Goal: Task Accomplishment & Management: Manage account settings

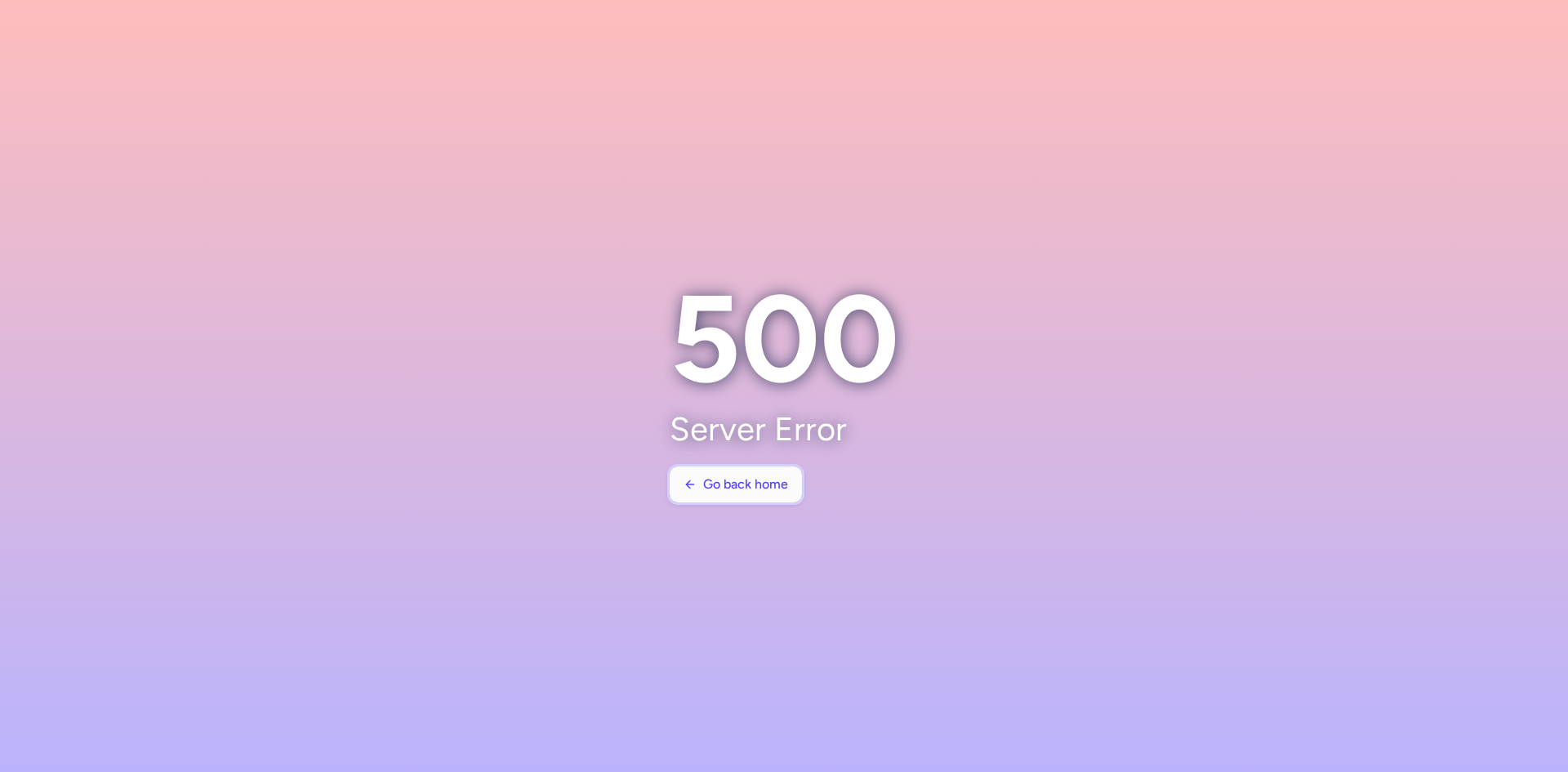
click at [759, 493] on button "Go back home" at bounding box center [736, 484] width 132 height 36
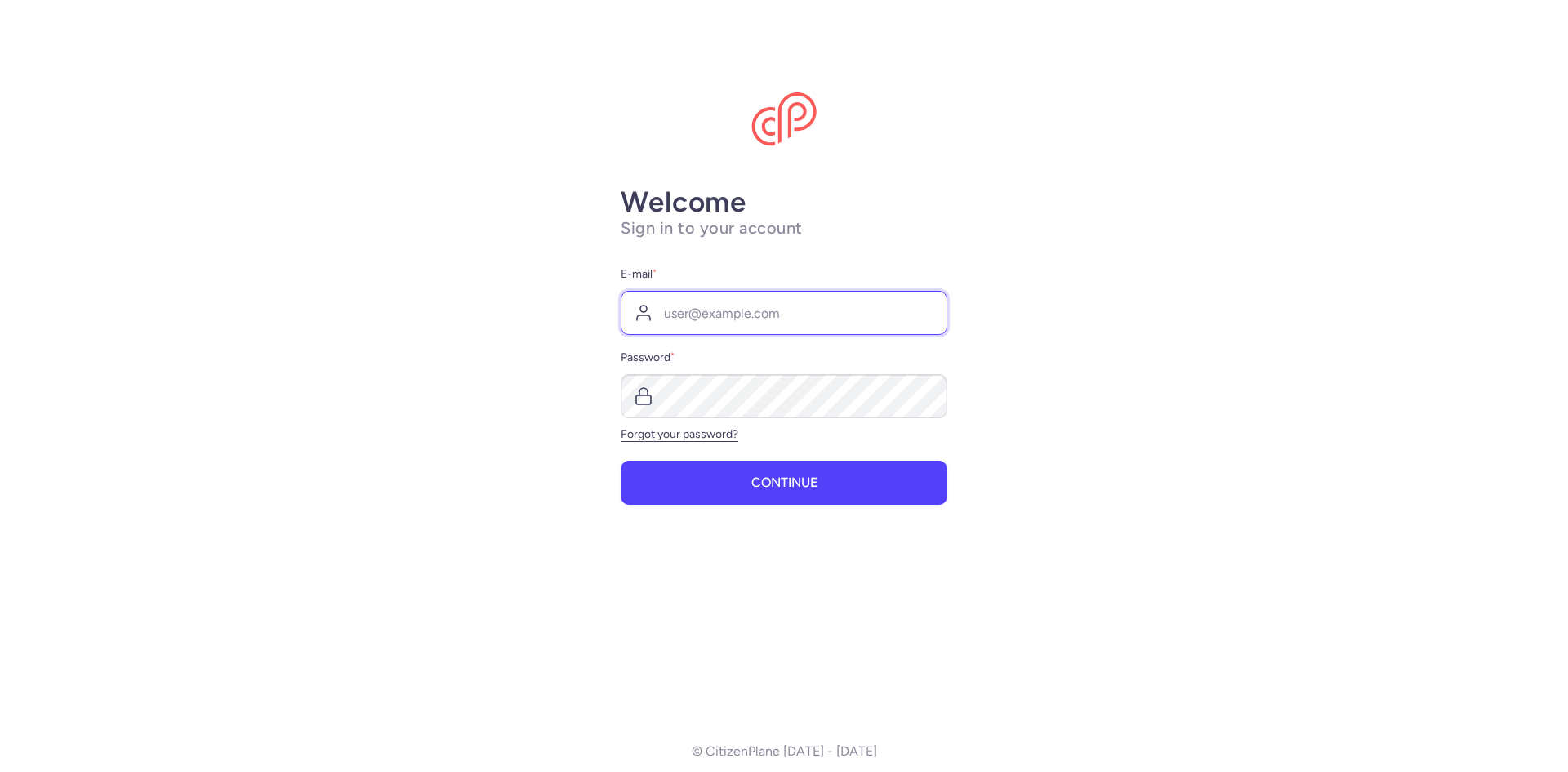
type input "[EMAIL_ADDRESS][DOMAIN_NAME]"
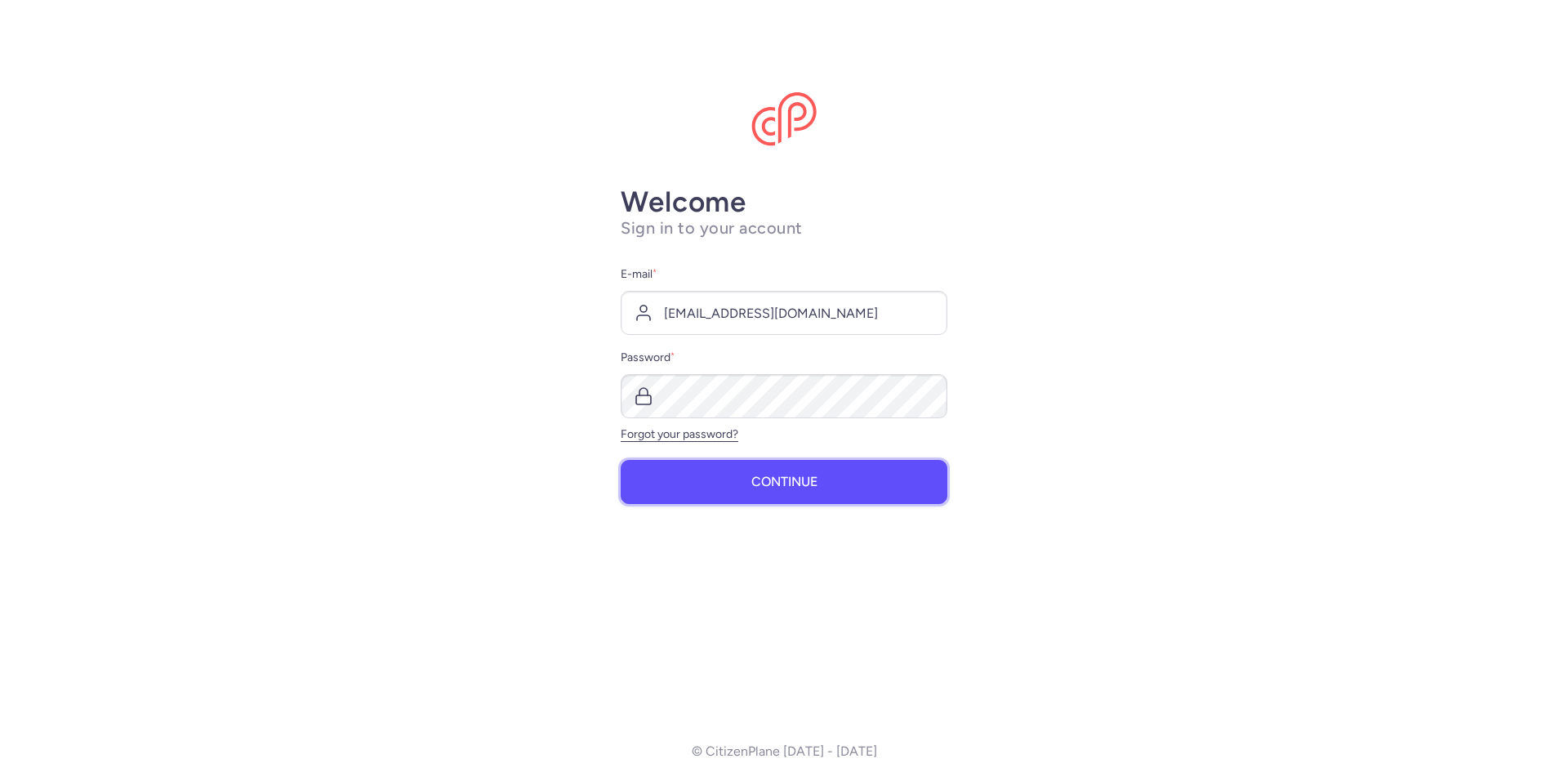
click at [872, 474] on button "Continue" at bounding box center [783, 482] width 326 height 44
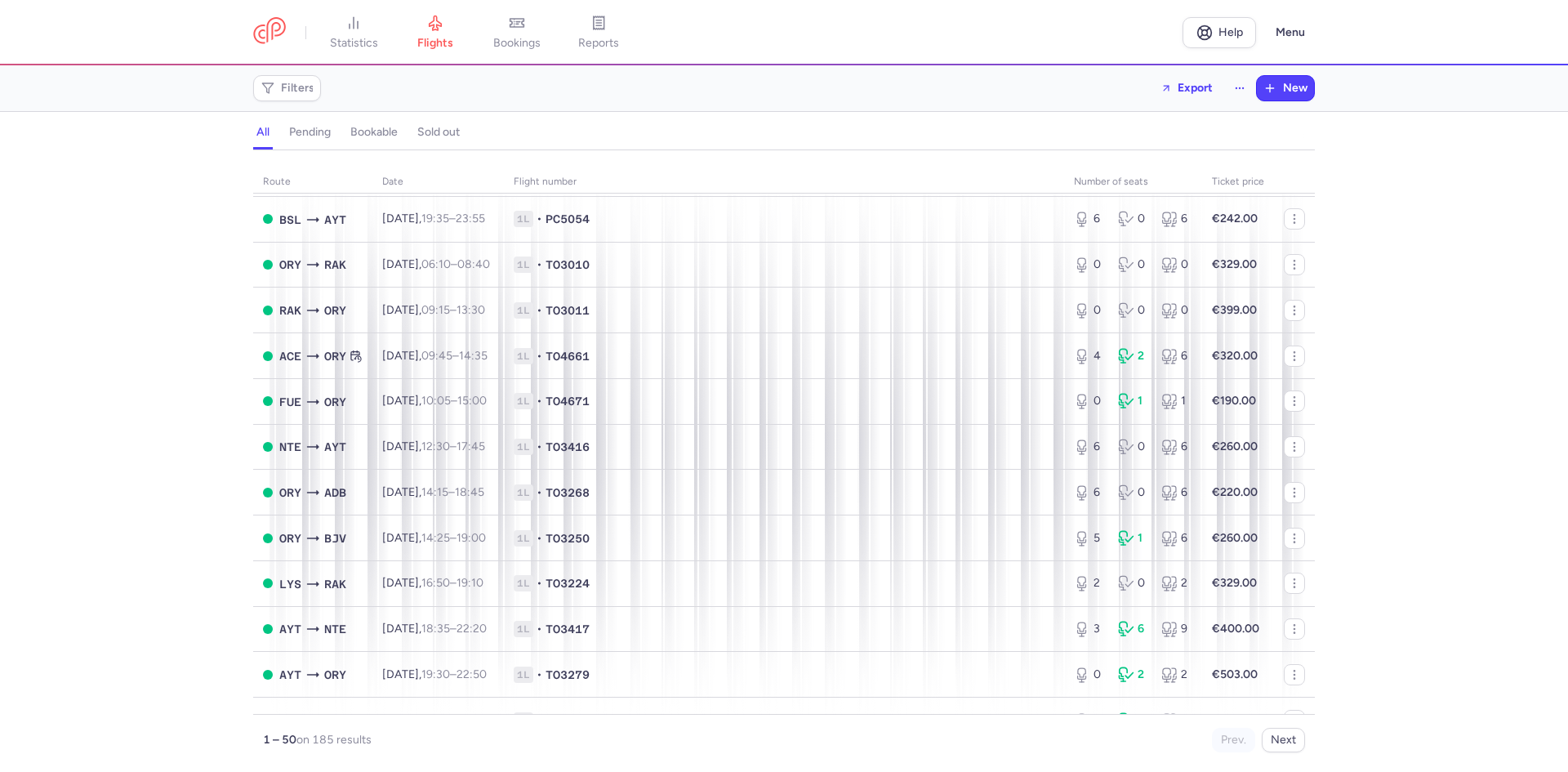
scroll to position [572, 0]
click at [1293, 737] on button "Next" at bounding box center [1283, 740] width 43 height 25
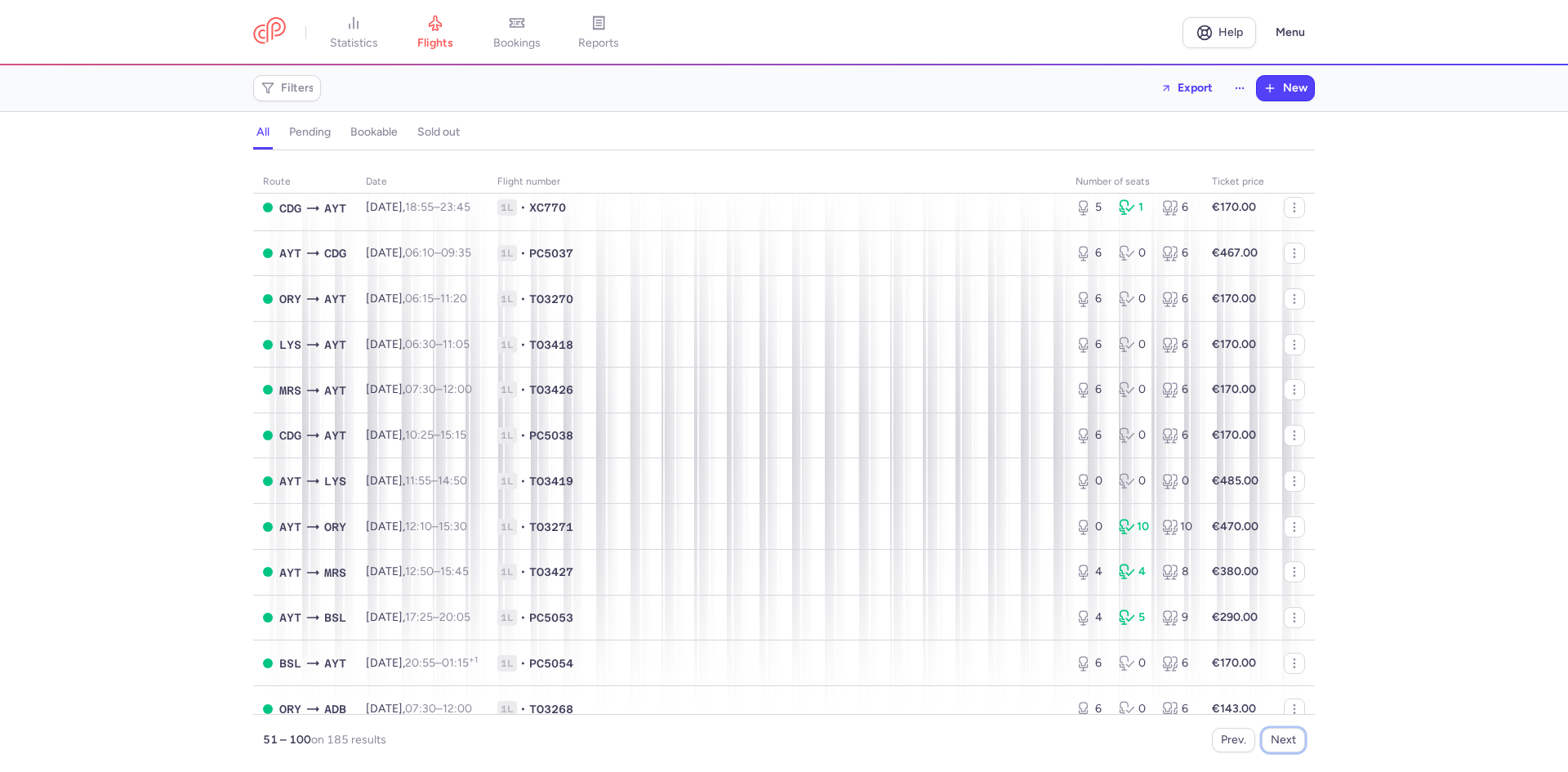
scroll to position [1470, 0]
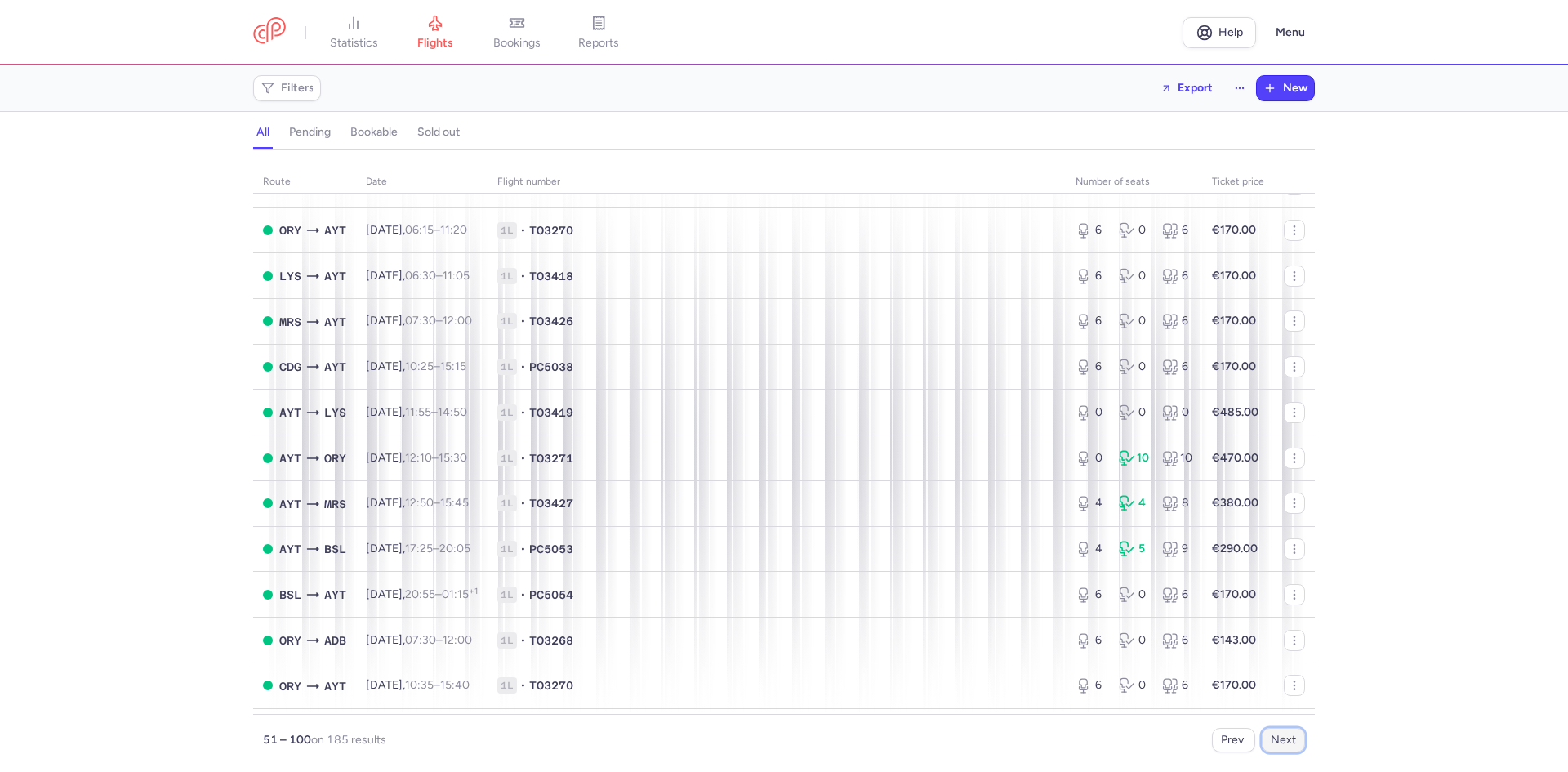
click at [1302, 746] on button "Next" at bounding box center [1283, 740] width 43 height 25
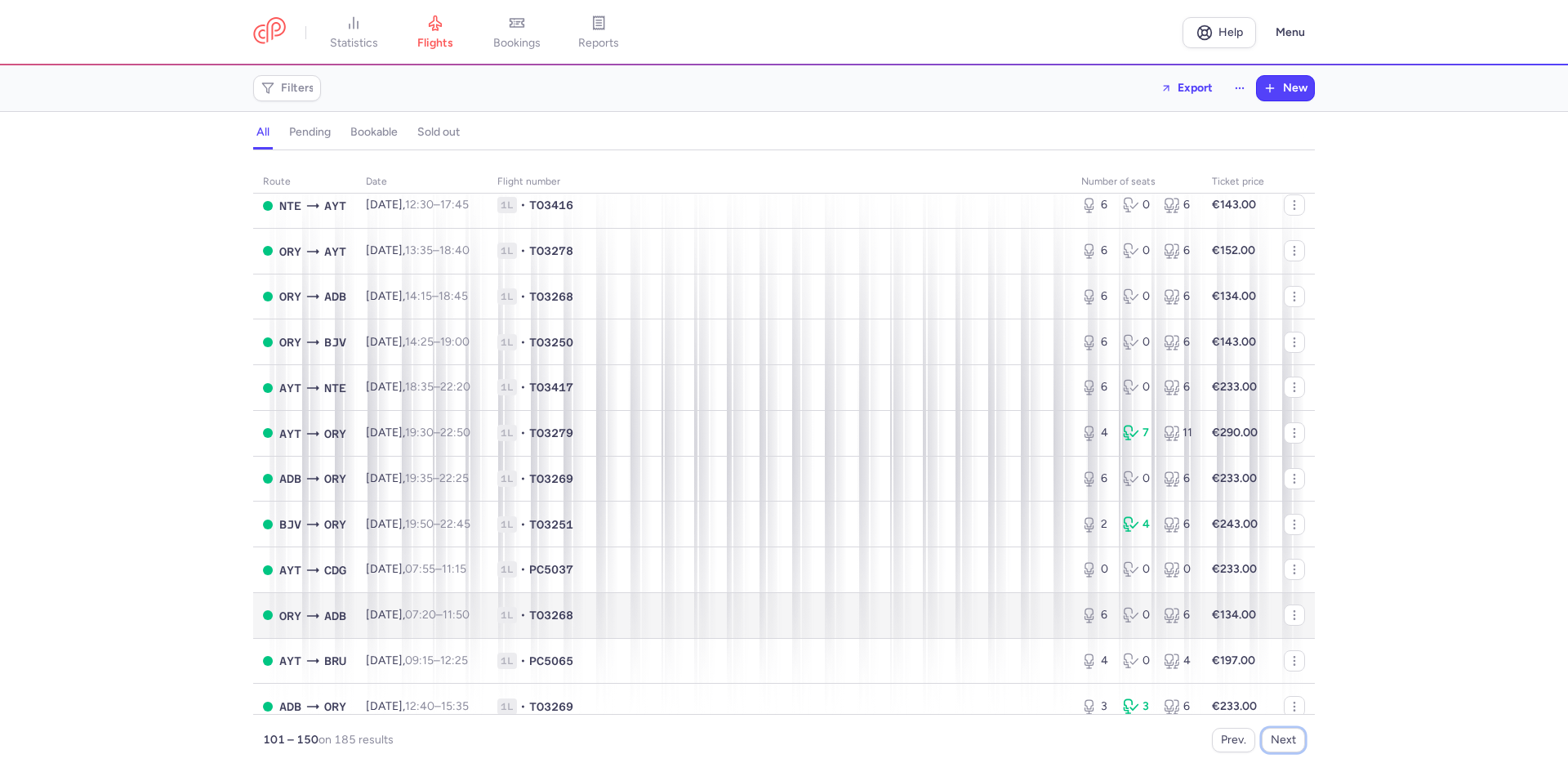
scroll to position [1809, 0]
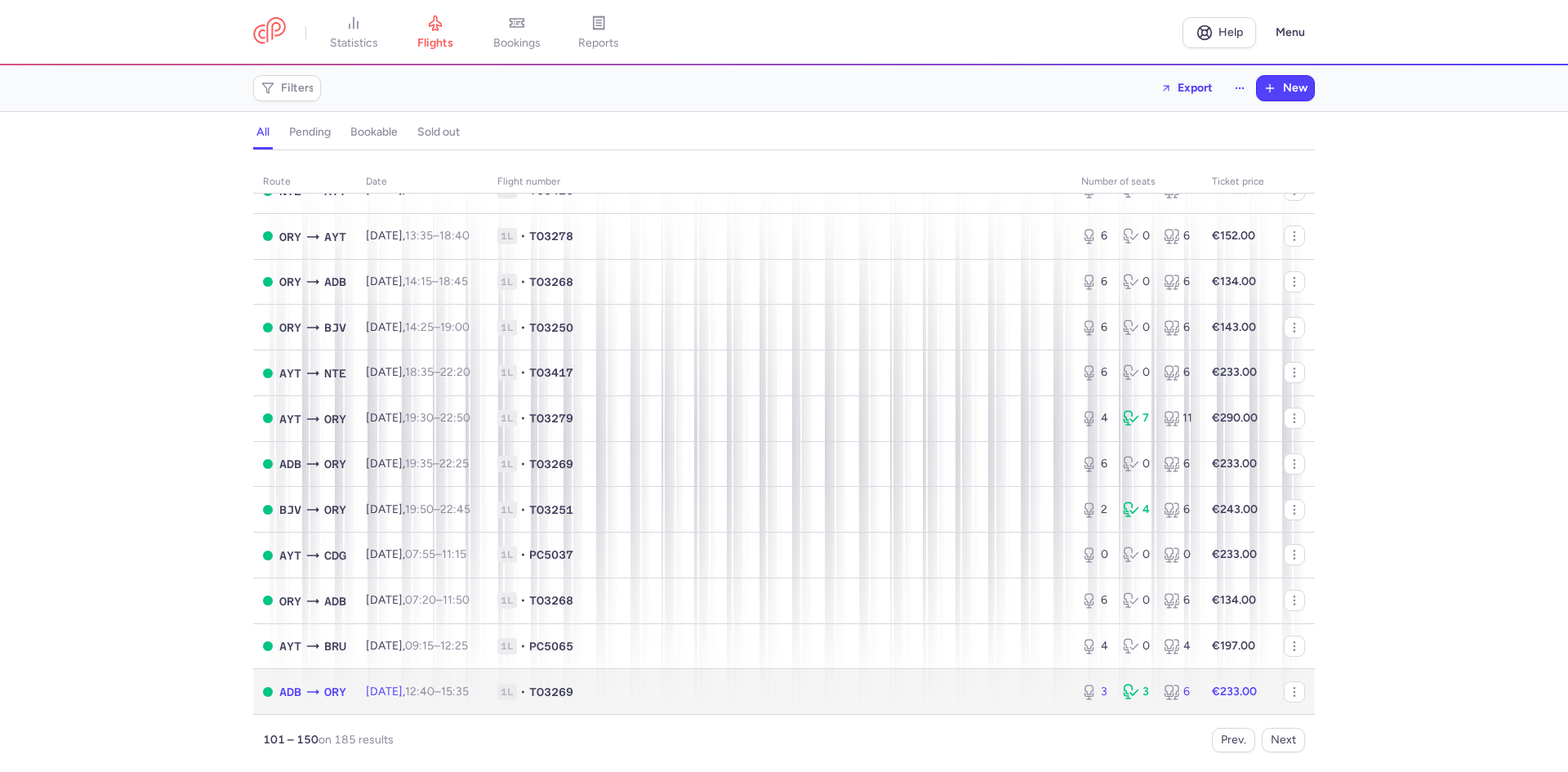
click at [850, 688] on span "1L • TO3269" at bounding box center [780, 691] width 564 height 16
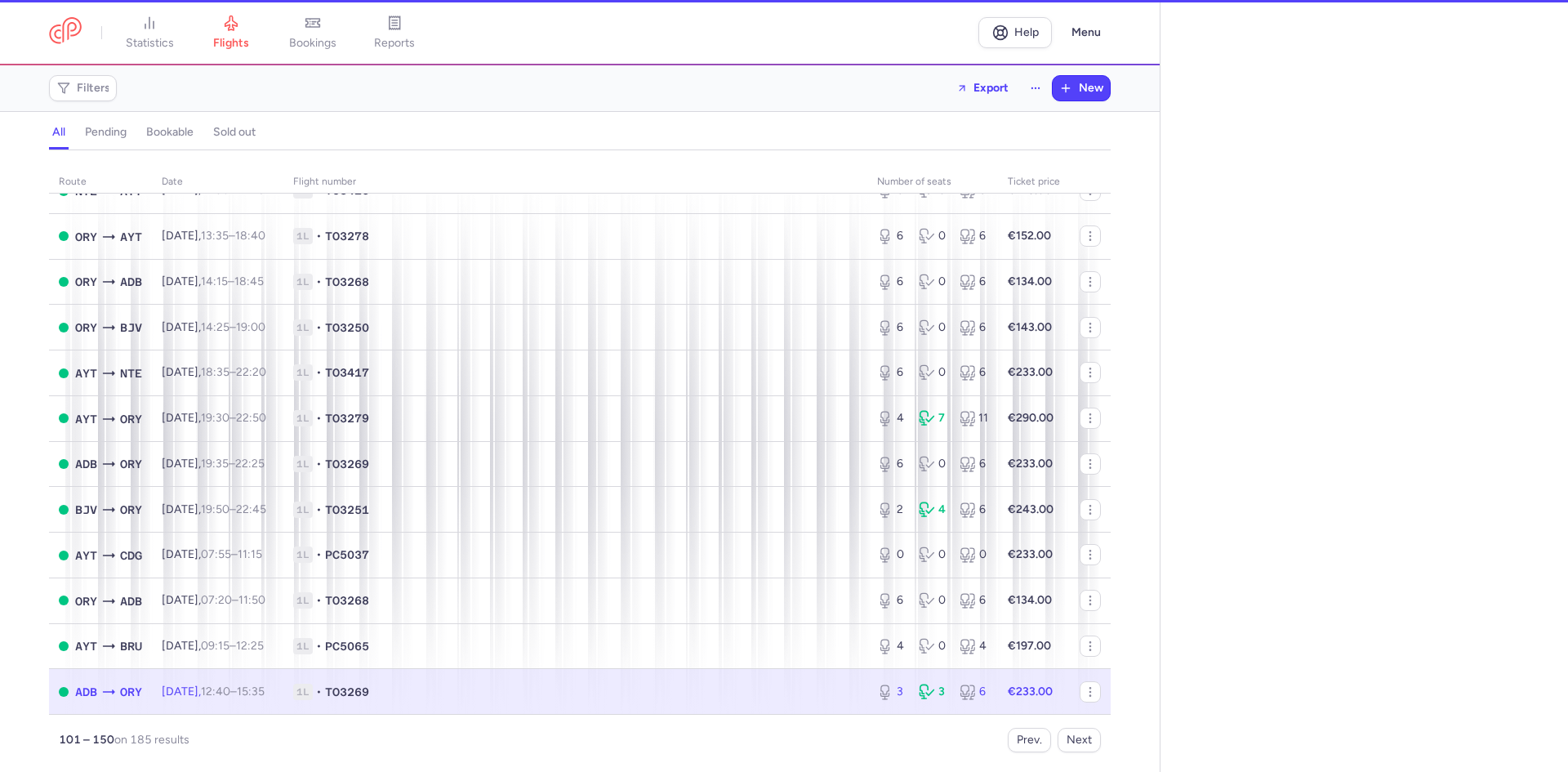
select select "days"
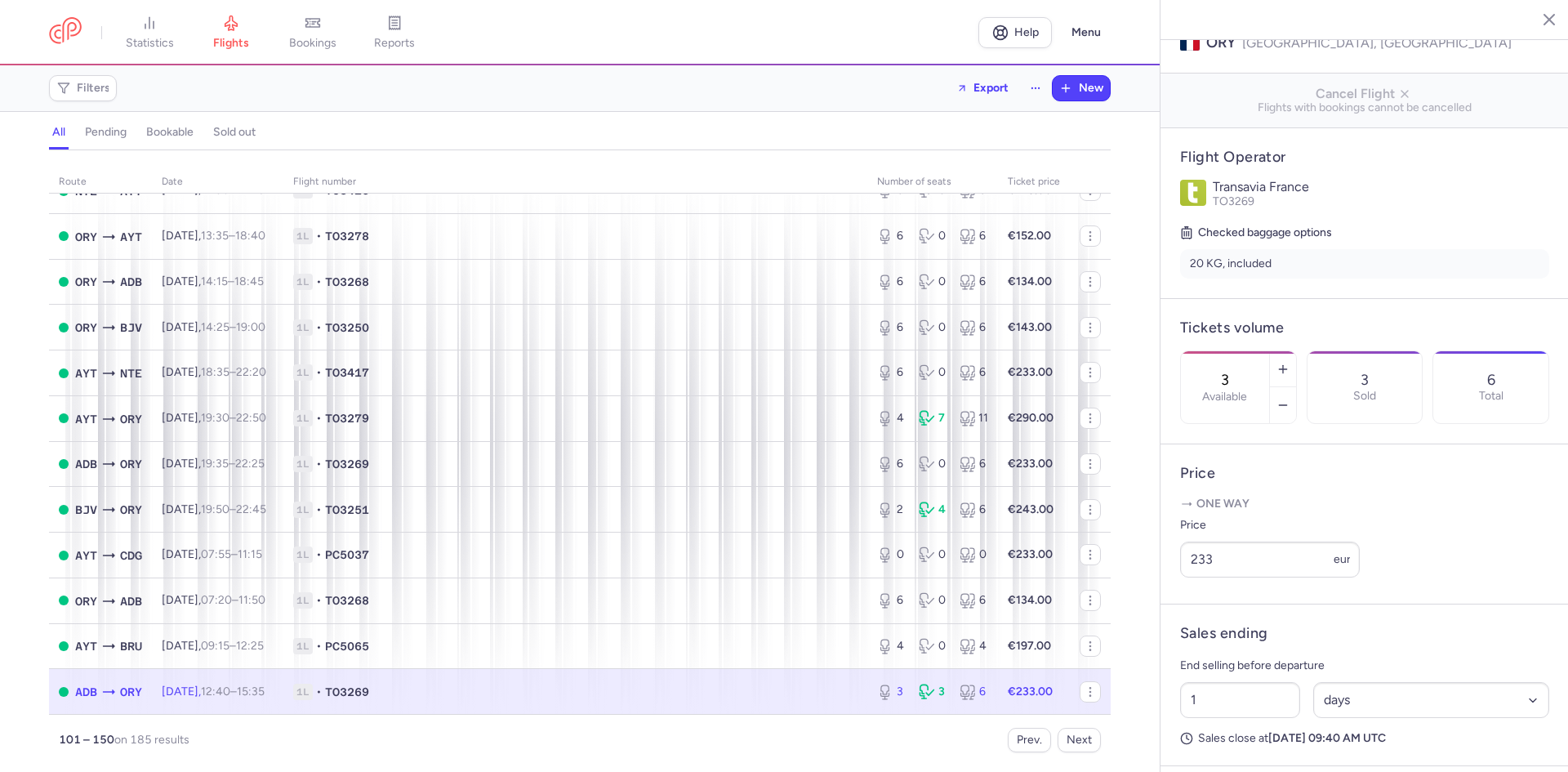
scroll to position [245, 0]
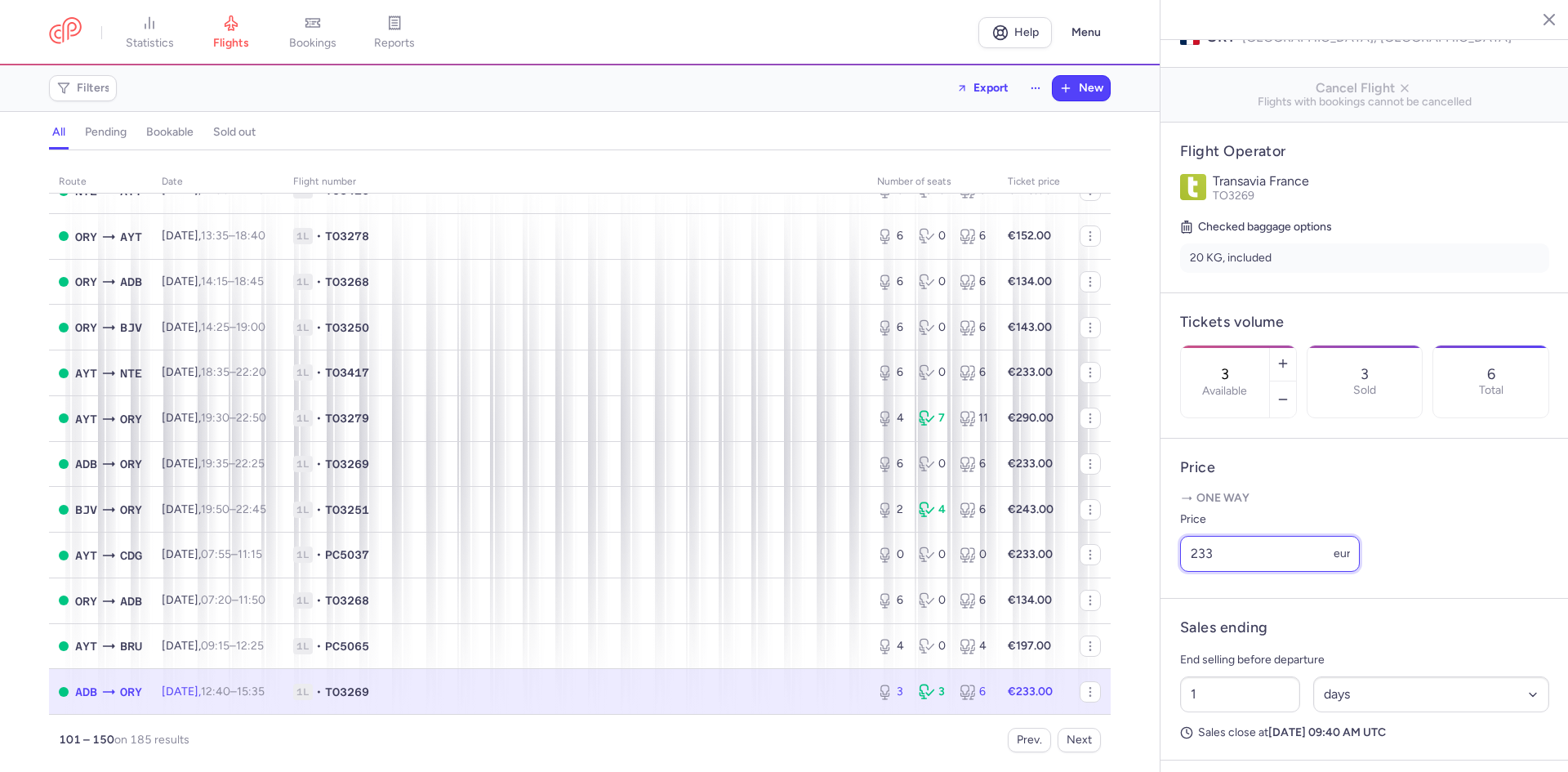
click at [1227, 572] on input "233" at bounding box center [1270, 553] width 180 height 36
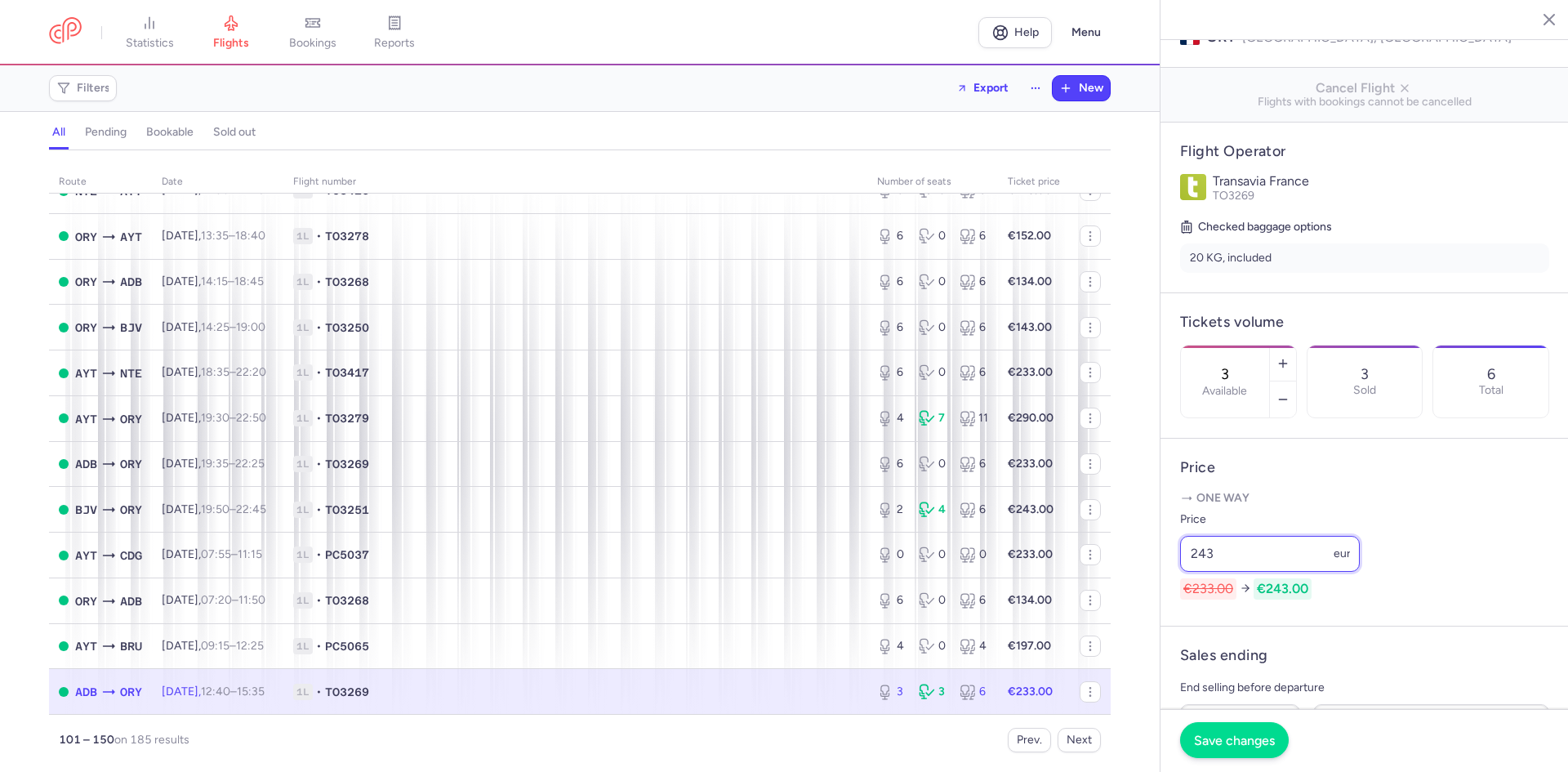
type input "243"
click at [1220, 732] on span "Save changes" at bounding box center [1234, 739] width 81 height 14
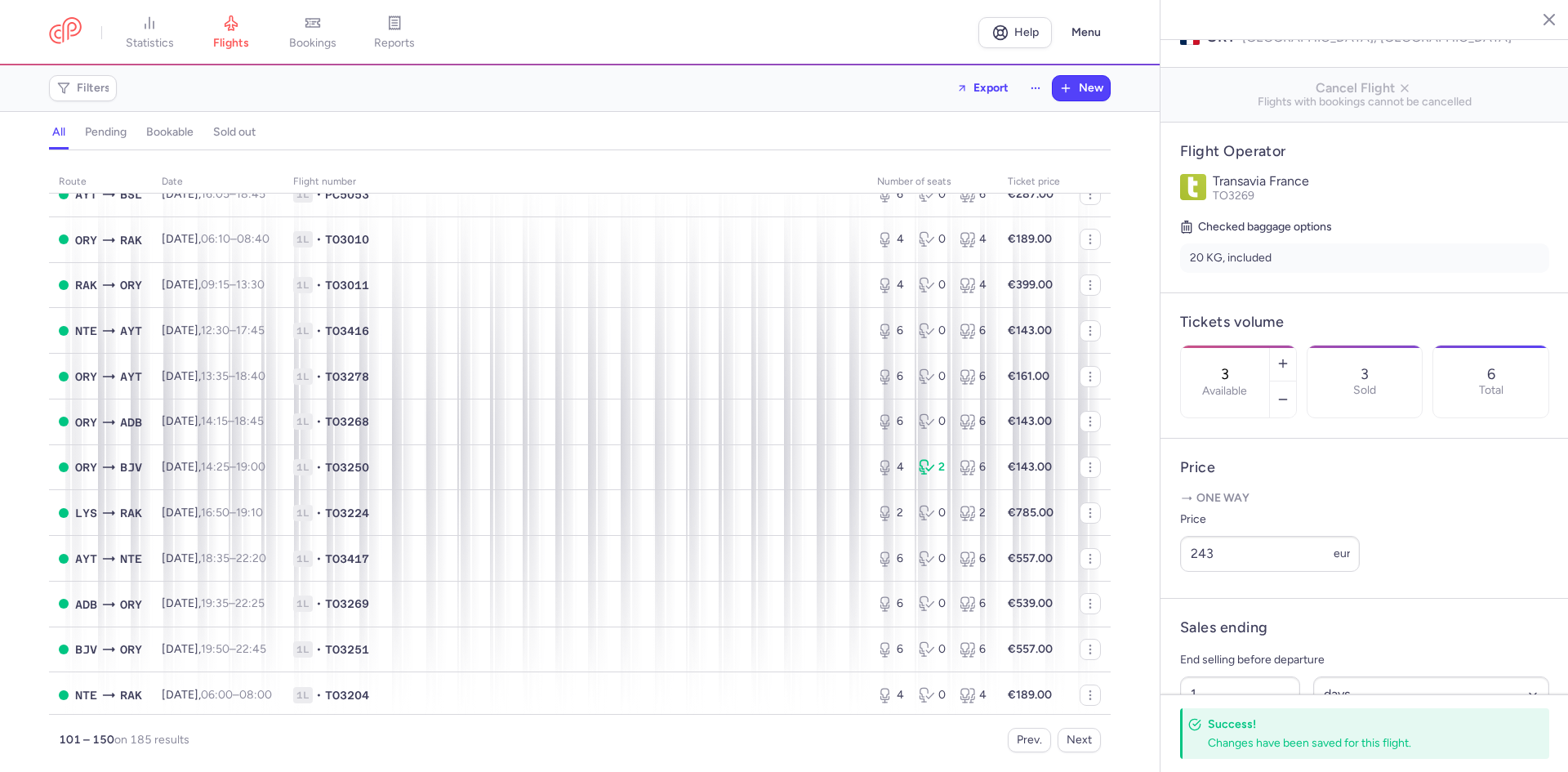
scroll to position [0, 0]
click at [1037, 738] on button "Prev." at bounding box center [1029, 740] width 43 height 25
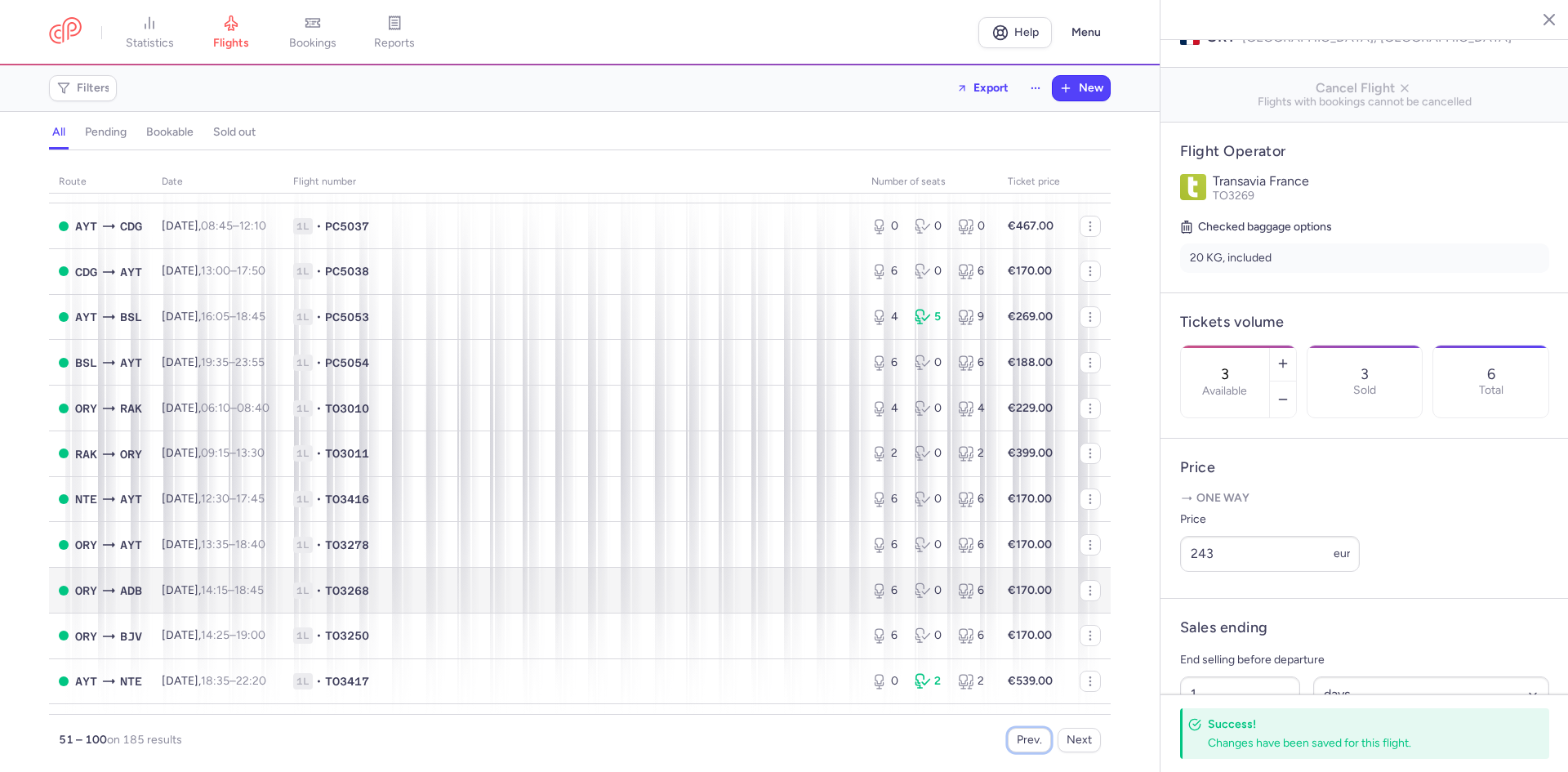
scroll to position [326, 0]
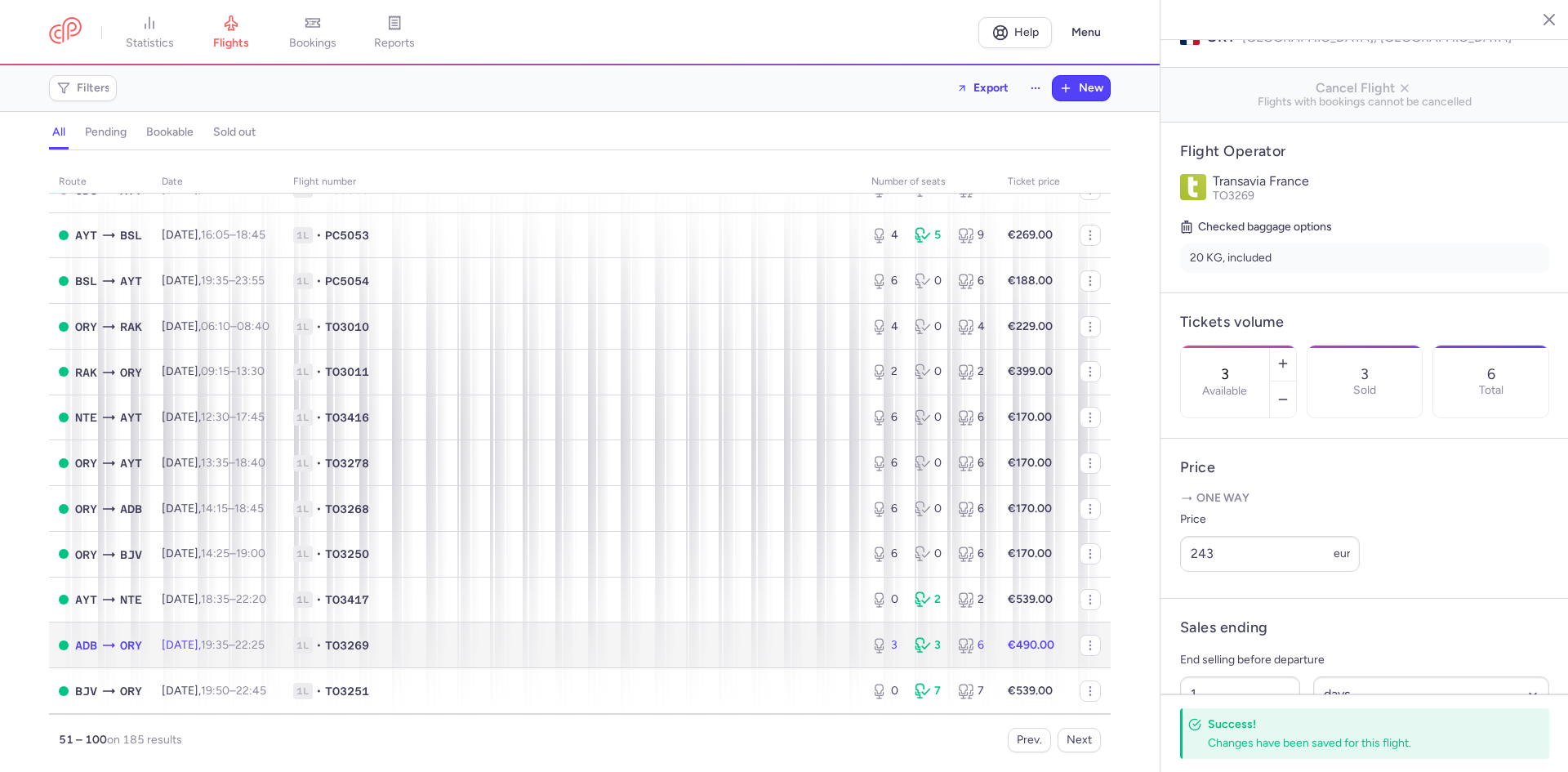
click at [579, 631] on td "1L • TO3269" at bounding box center [572, 645] width 578 height 46
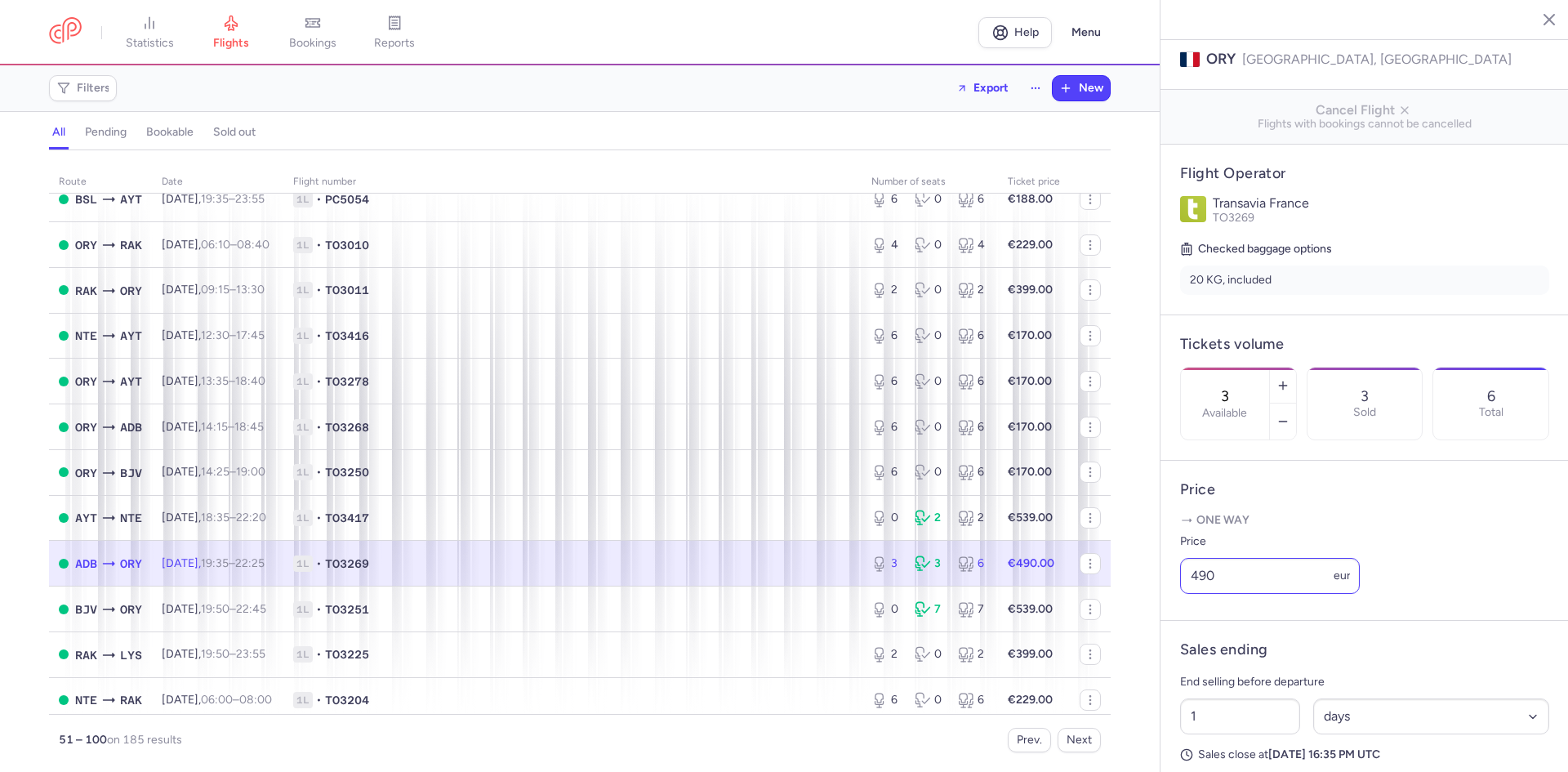
scroll to position [326, 0]
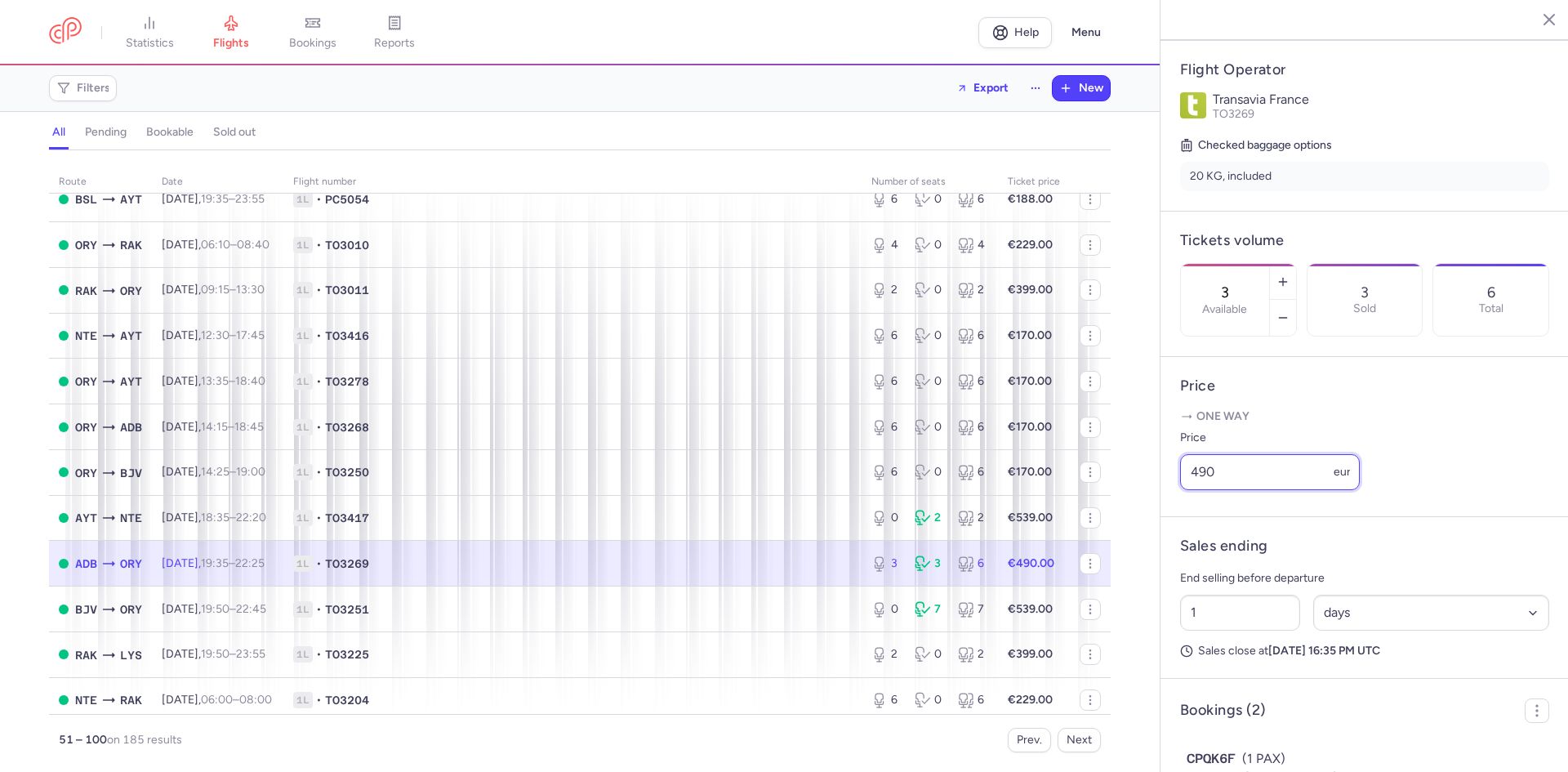
click at [1302, 490] on input "490" at bounding box center [1270, 472] width 180 height 36
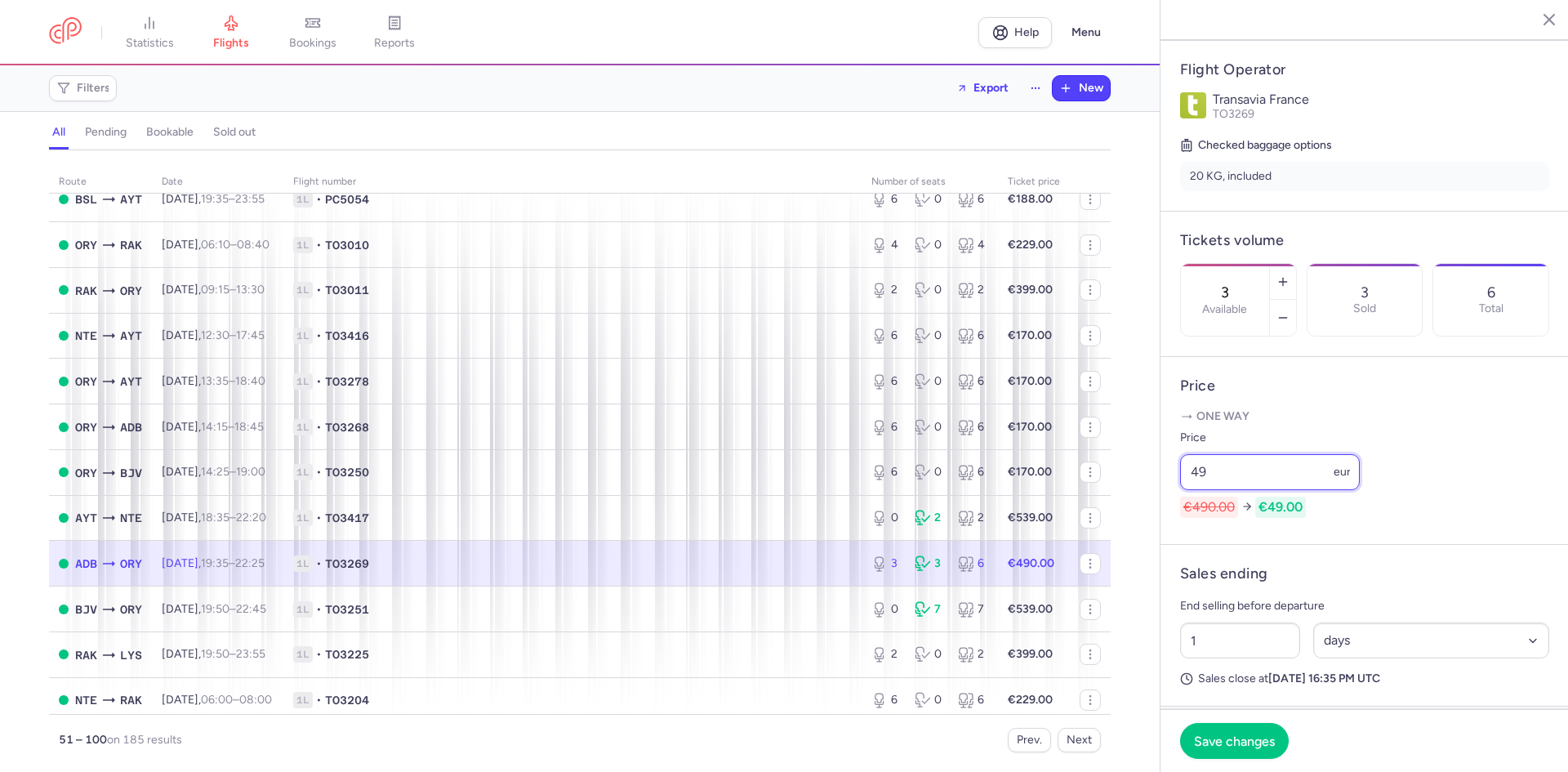
type input "4"
type input "500"
click at [1254, 748] on button "Save changes" at bounding box center [1234, 740] width 108 height 36
